Goal: Find specific page/section: Find specific page/section

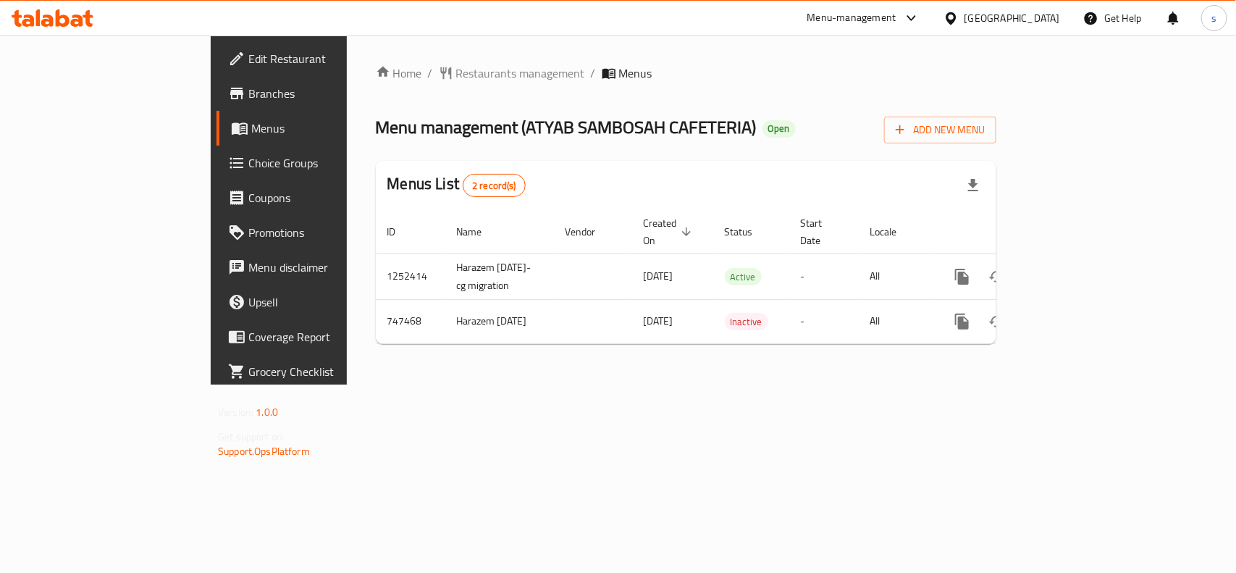
click at [1010, 12] on div "[GEOGRAPHIC_DATA]" at bounding box center [1013, 18] width 96 height 16
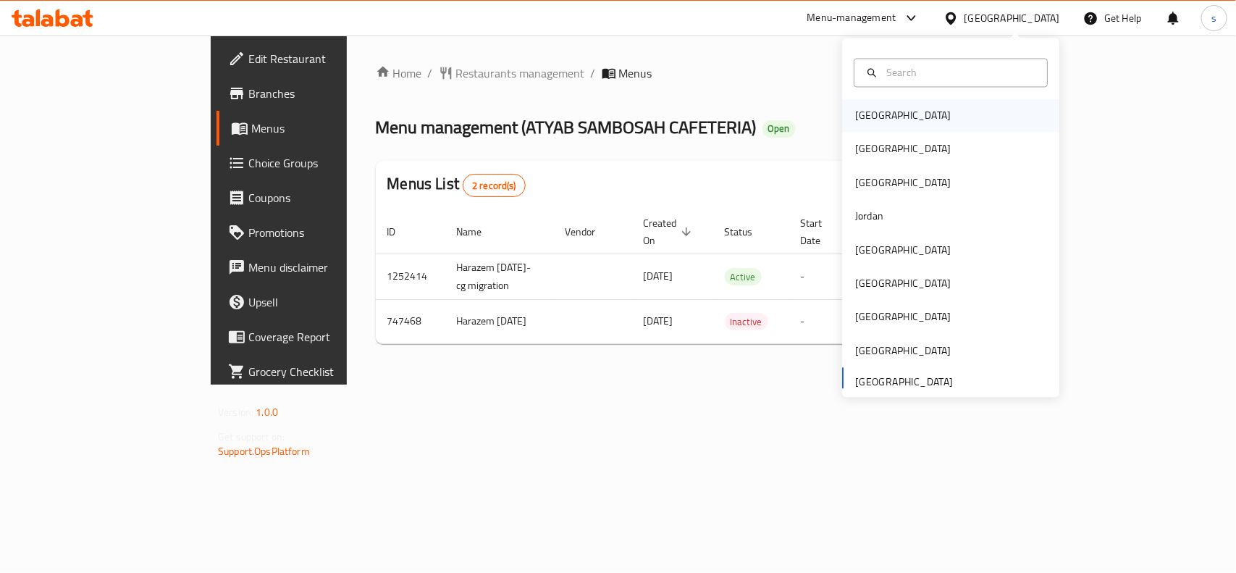
click at [855, 113] on div "[GEOGRAPHIC_DATA]" at bounding box center [903, 116] width 96 height 16
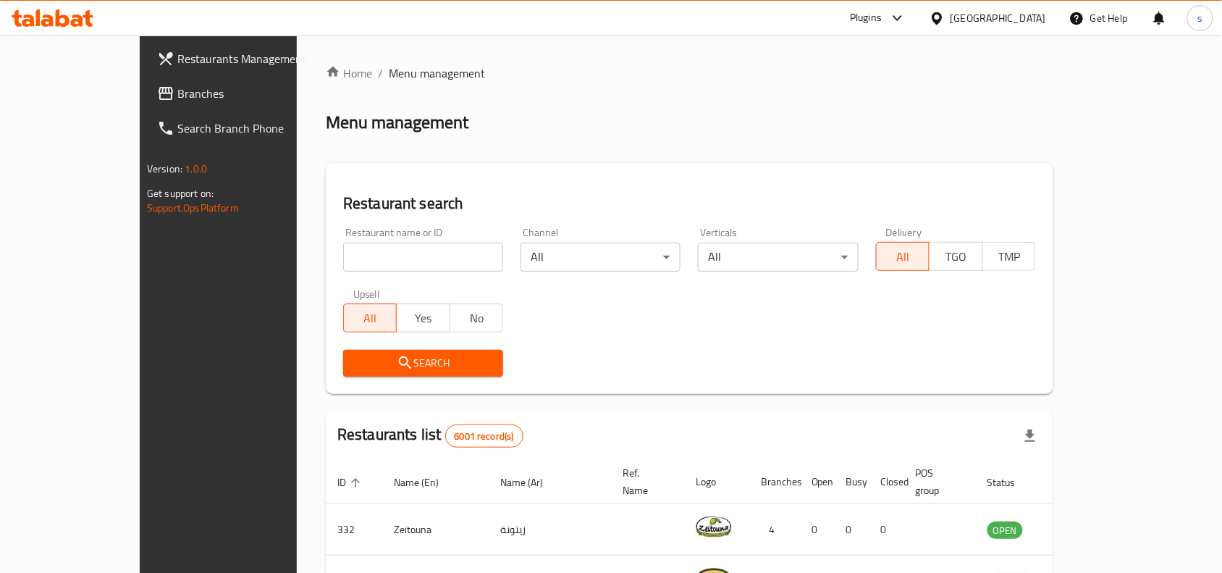
click at [1032, 10] on div "[GEOGRAPHIC_DATA]" at bounding box center [999, 18] width 96 height 16
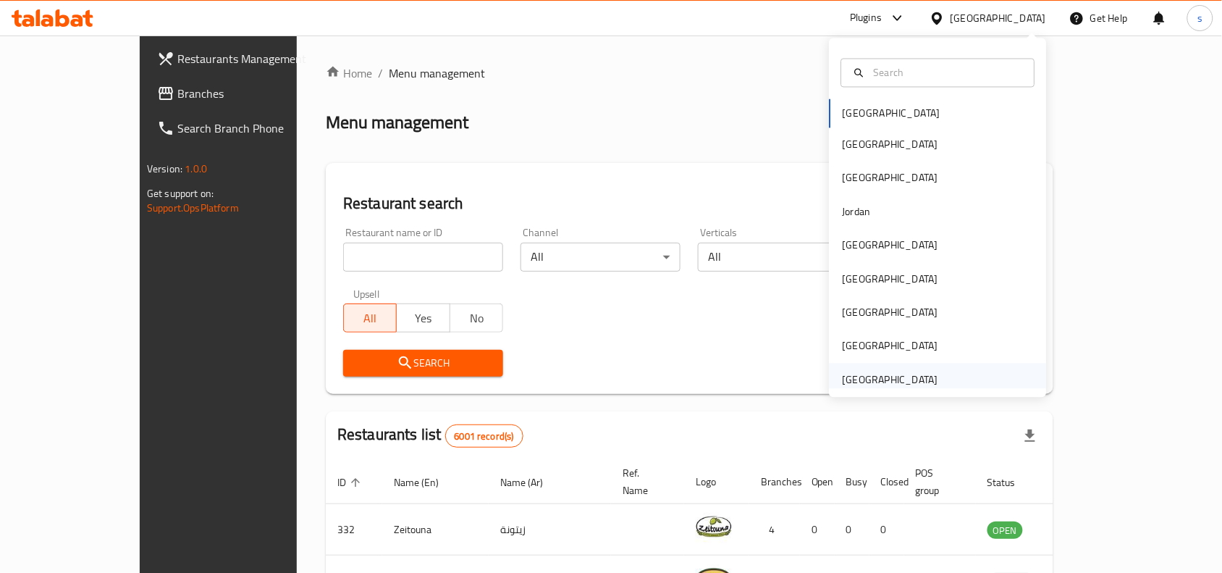
click at [911, 377] on div "[GEOGRAPHIC_DATA]" at bounding box center [891, 379] width 96 height 16
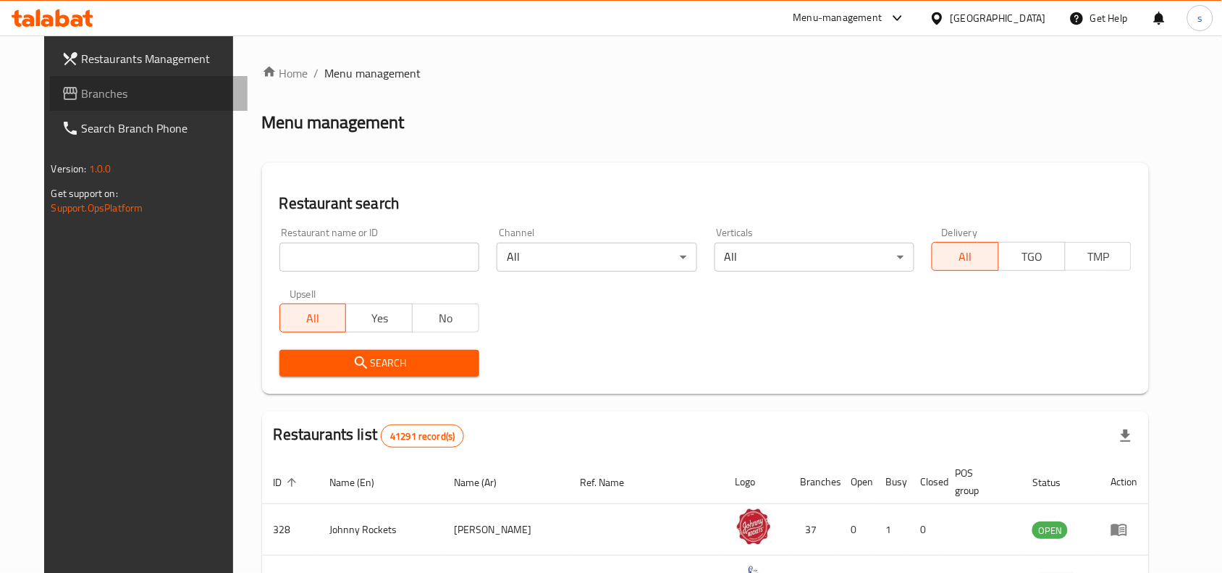
click at [82, 94] on span "Branches" at bounding box center [159, 93] width 155 height 17
